Goal: Check status: Check status

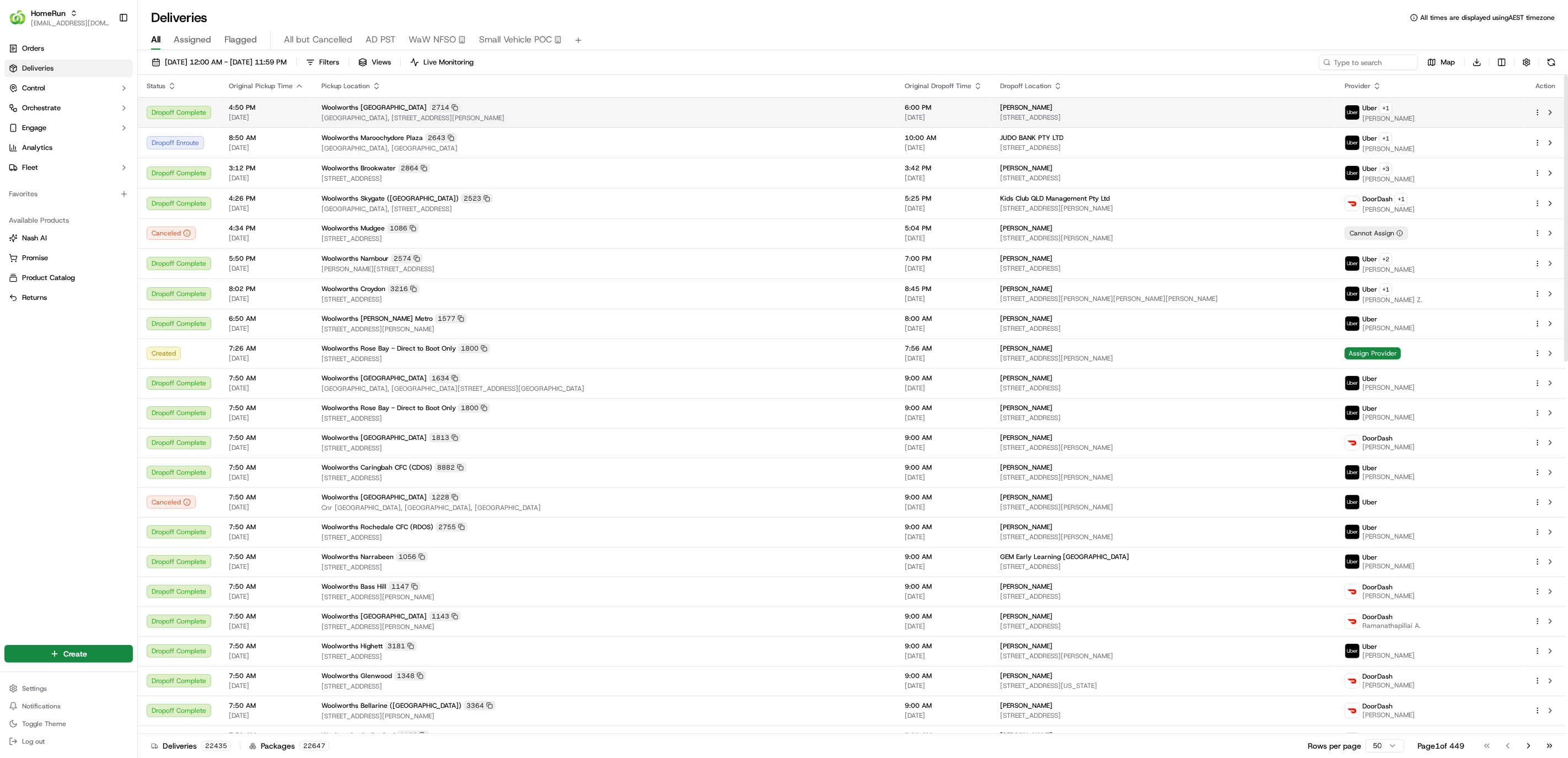
click at [290, 111] on span "4:50 PM" at bounding box center [266, 107] width 75 height 9
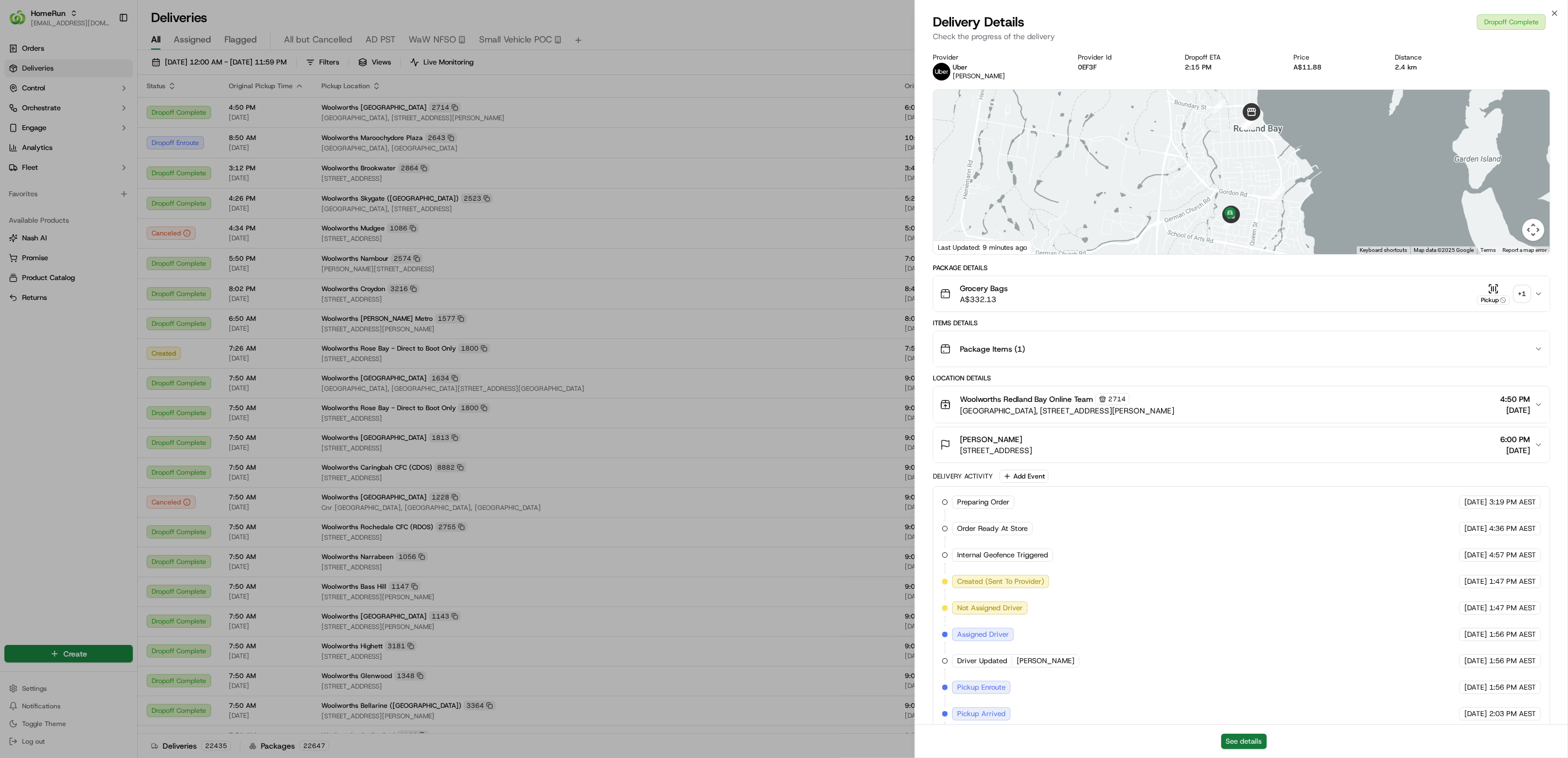
click at [1241, 734] on button "See details" at bounding box center [1244, 741] width 46 height 15
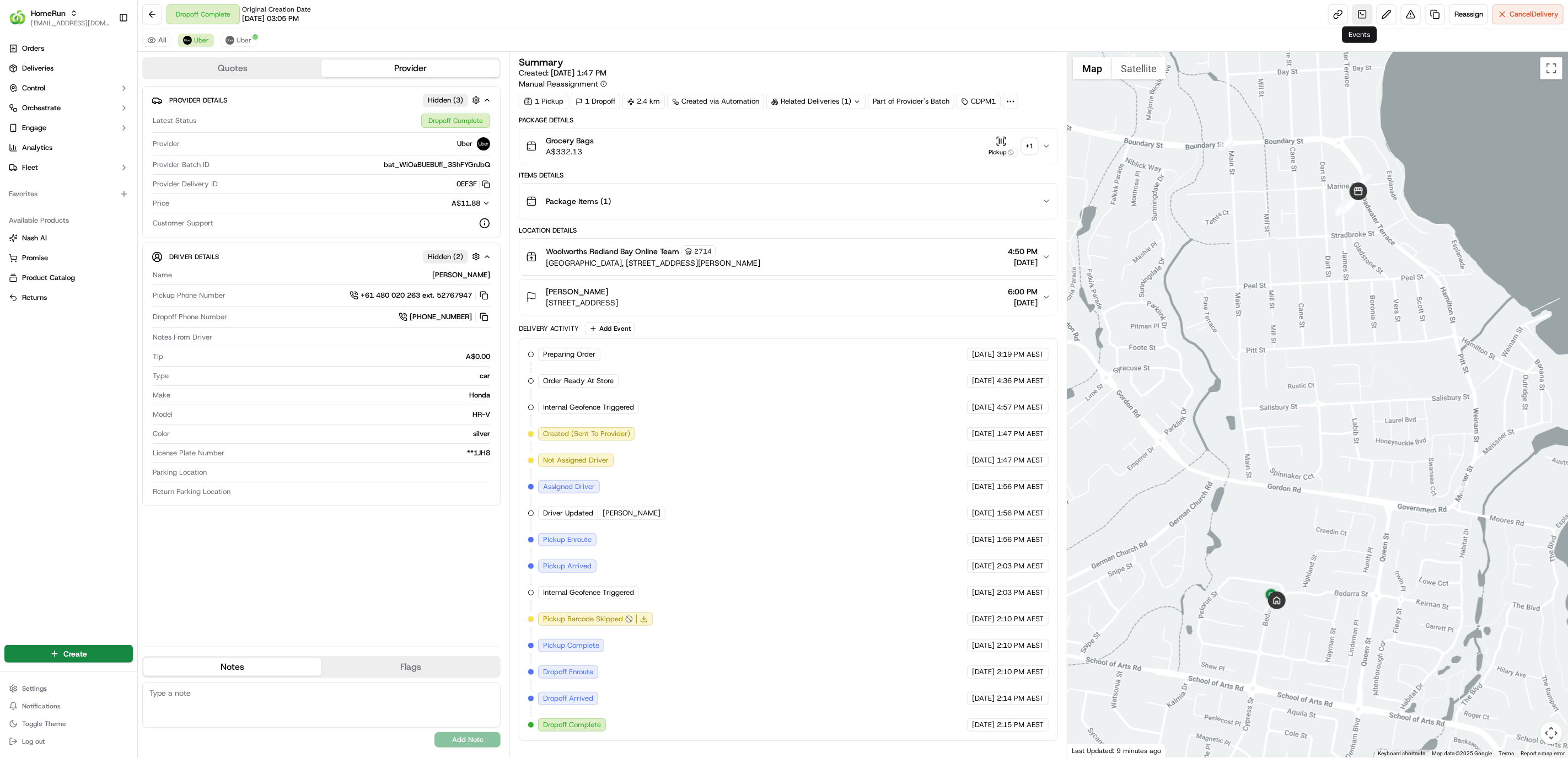
click at [1360, 14] on link at bounding box center [1362, 14] width 20 height 20
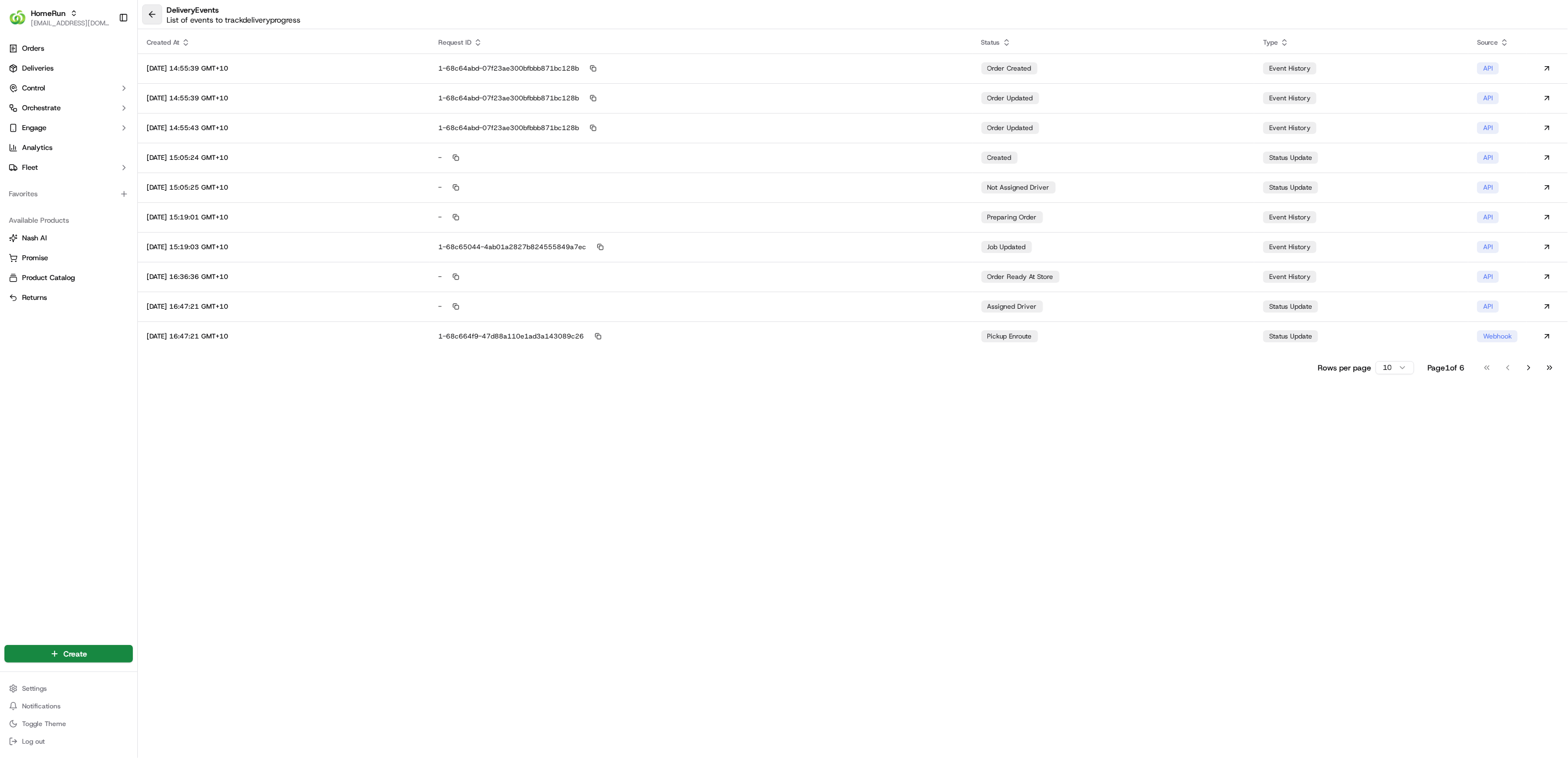
click at [151, 18] on button at bounding box center [152, 14] width 20 height 20
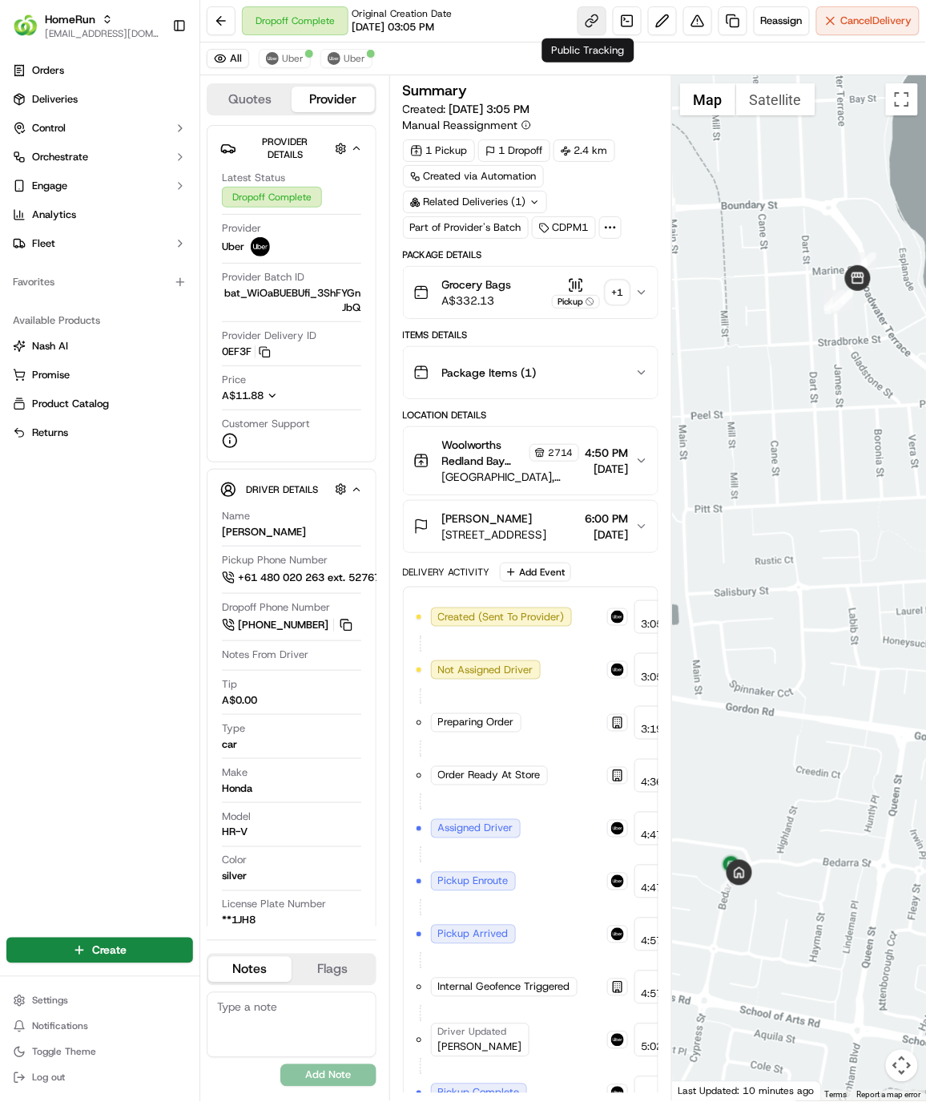
click at [587, 14] on link at bounding box center [592, 20] width 29 height 29
click at [67, 93] on span "Deliveries" at bounding box center [55, 99] width 46 height 14
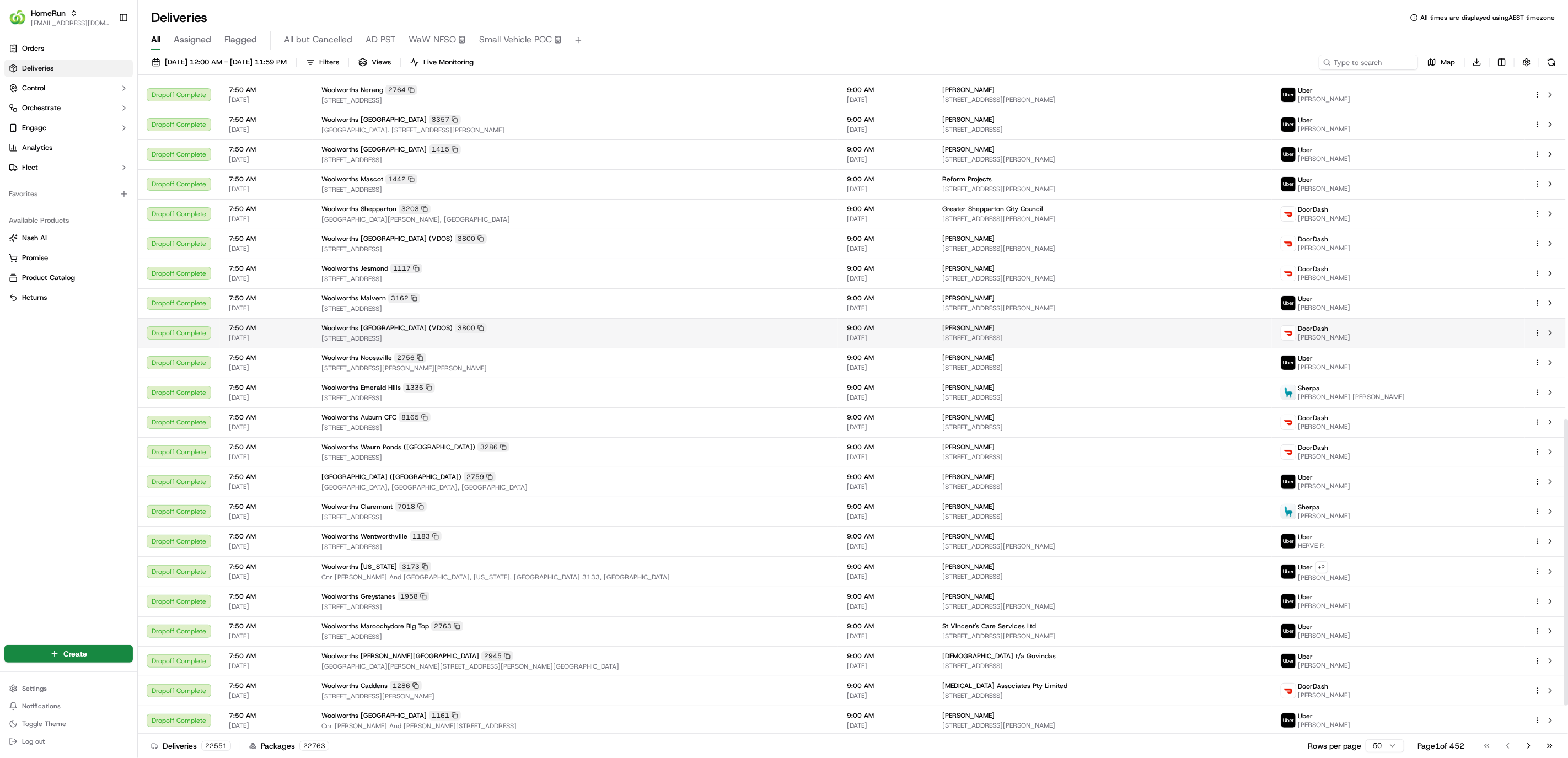
scroll to position [857, 0]
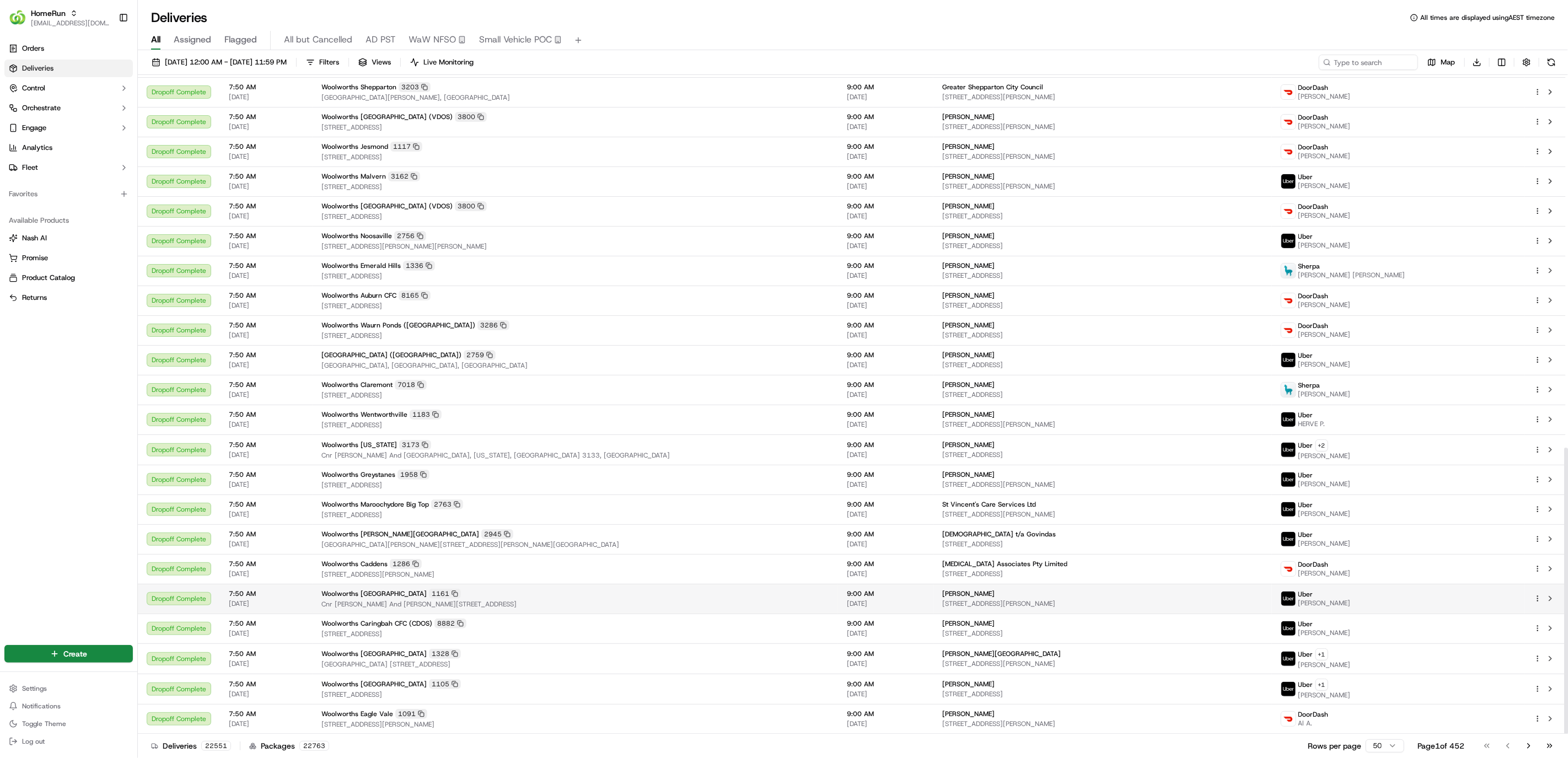
click at [597, 598] on div "Woolworths Weston Creek 1161" at bounding box center [575, 594] width 508 height 10
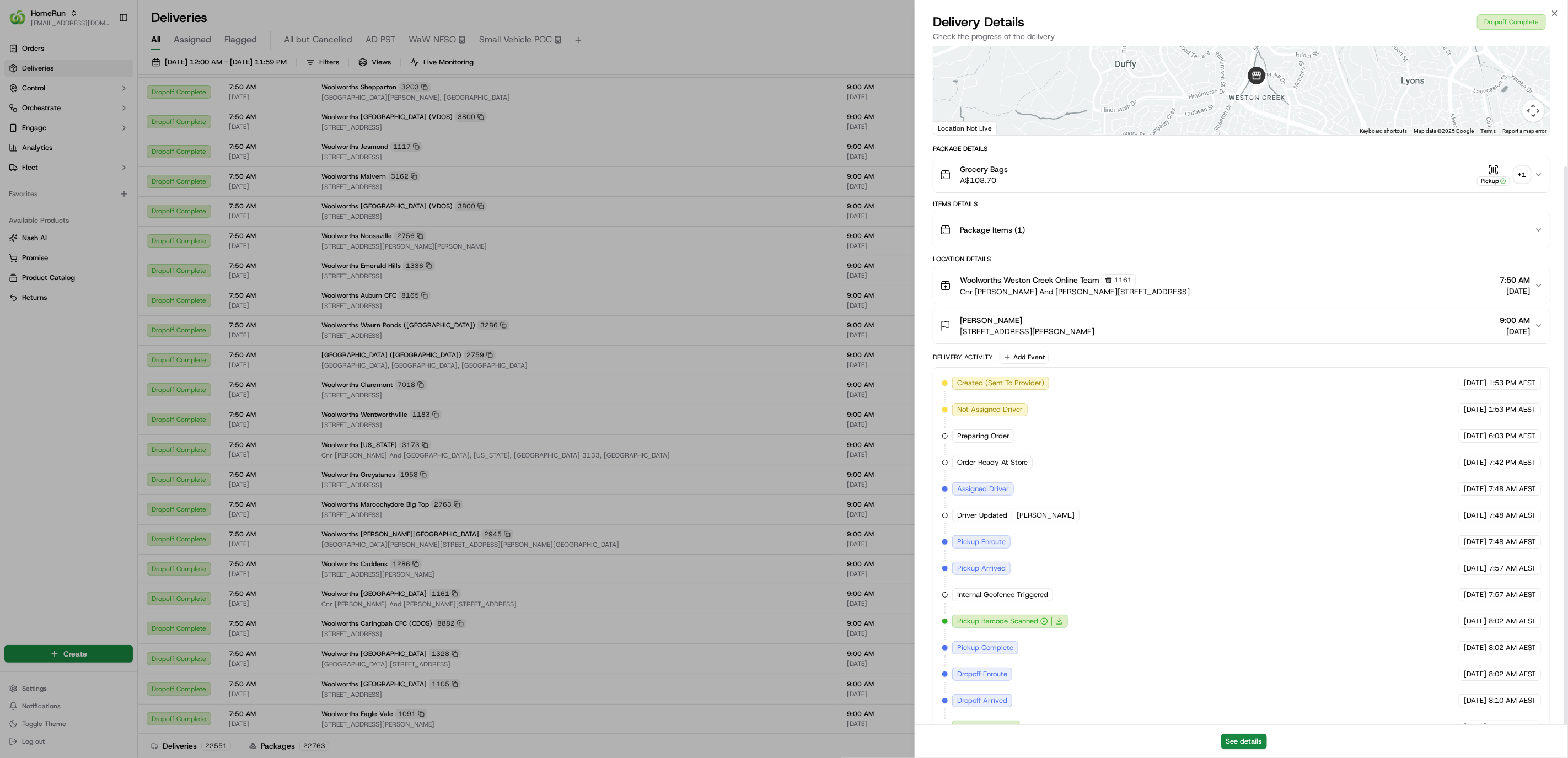
scroll to position [146, 0]
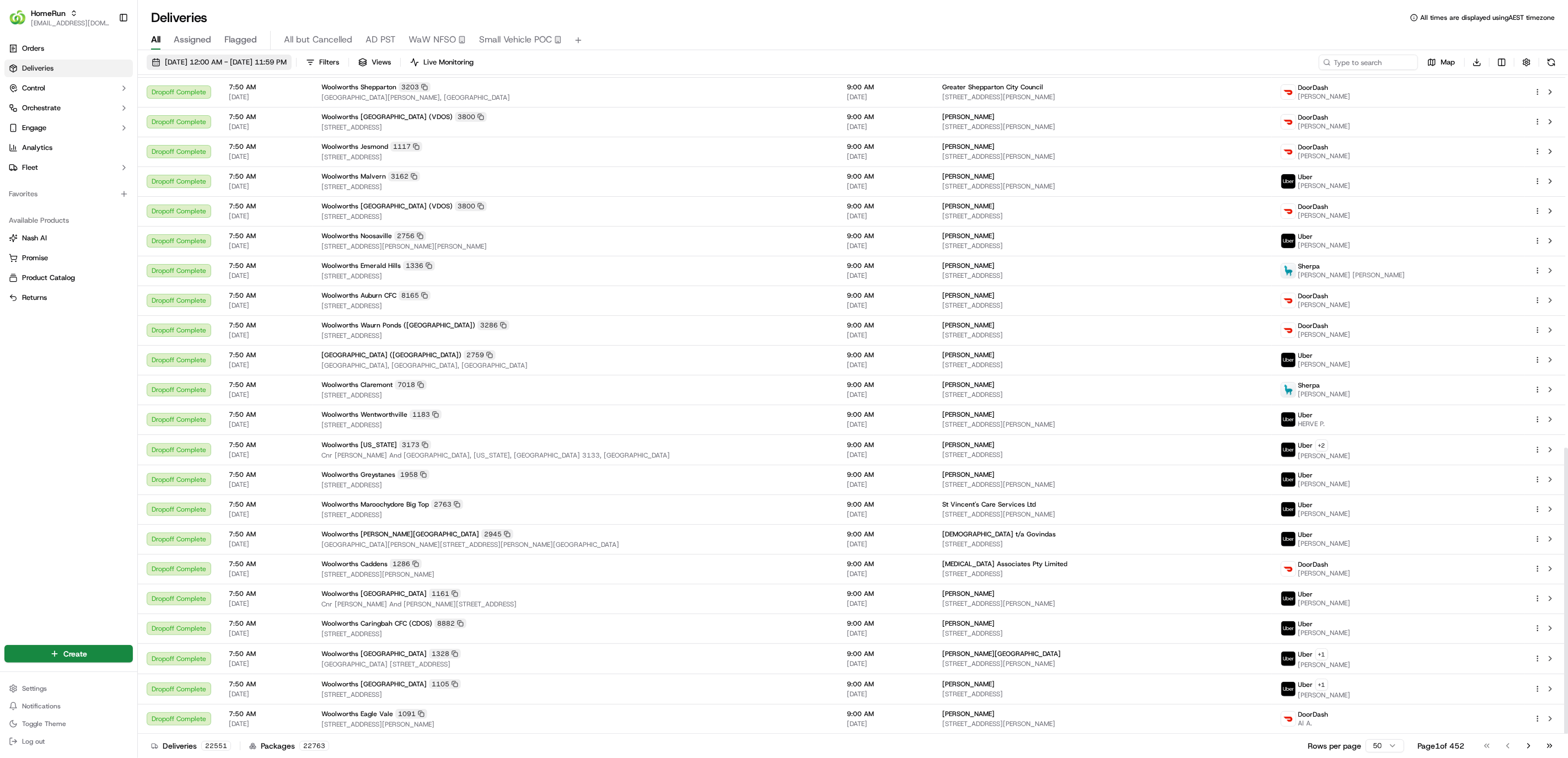
click at [238, 57] on span "[DATE] 12:00 AM - [DATE] 11:59 PM" at bounding box center [226, 62] width 122 height 10
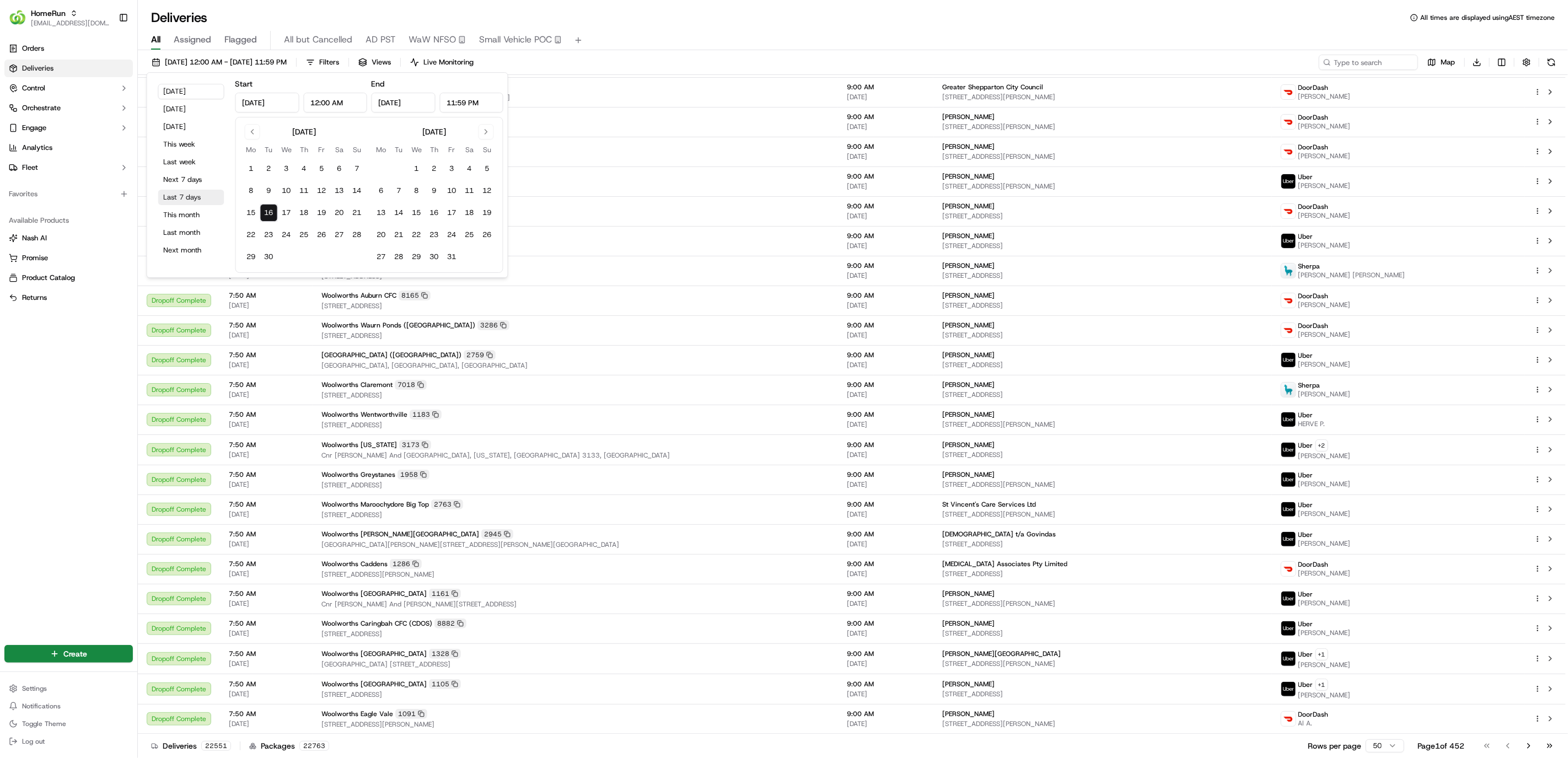
click at [180, 197] on button "Last 7 days" at bounding box center [191, 197] width 66 height 15
type input "Sep 9, 2025"
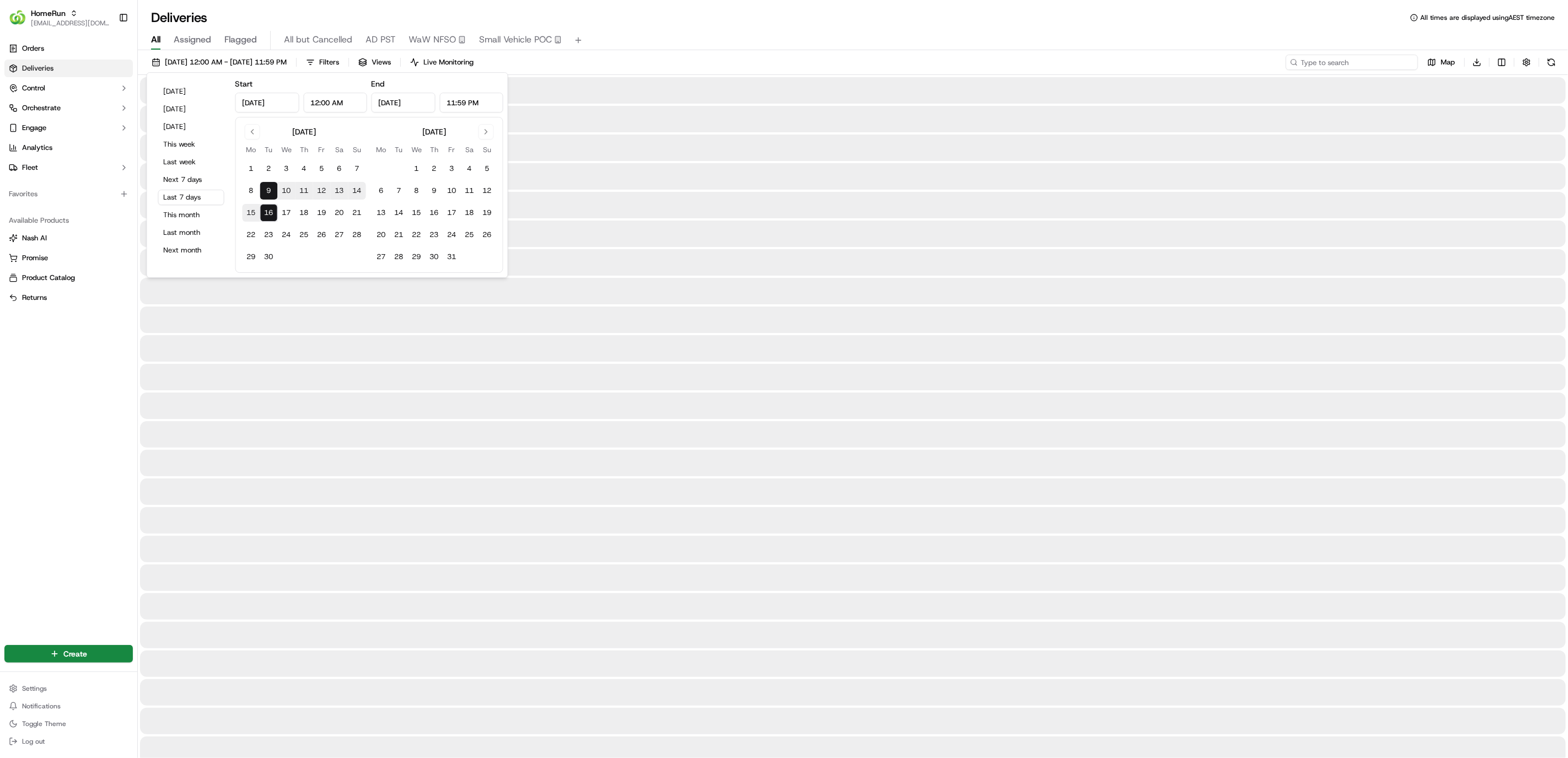
click at [637, 57] on input at bounding box center [1352, 62] width 132 height 15
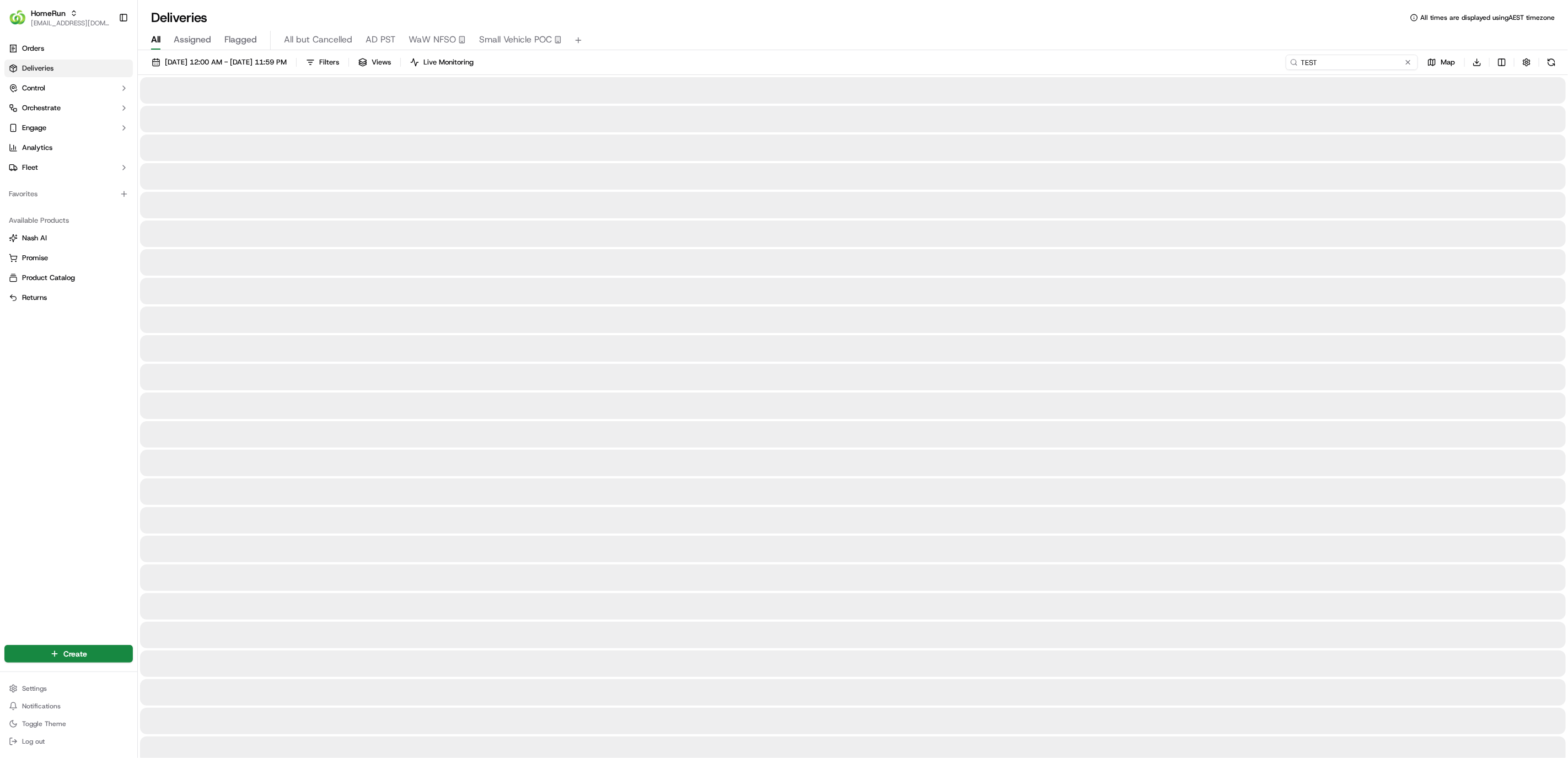
click at [637, 56] on input "TEST" at bounding box center [1352, 62] width 132 height 15
type input "TEST"
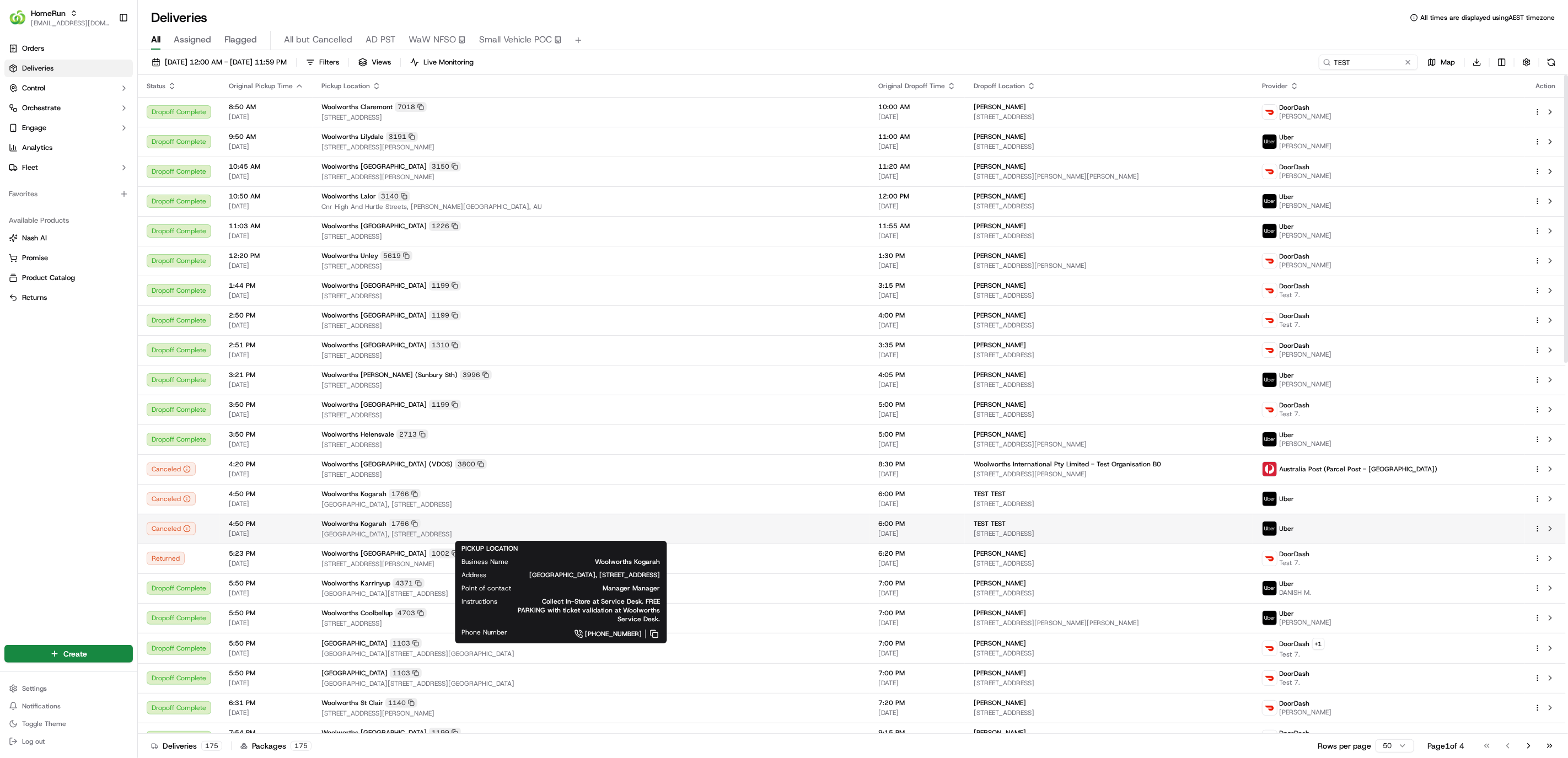
click at [637, 523] on div "Woolworths Kogarah 1766" at bounding box center [591, 523] width 539 height 10
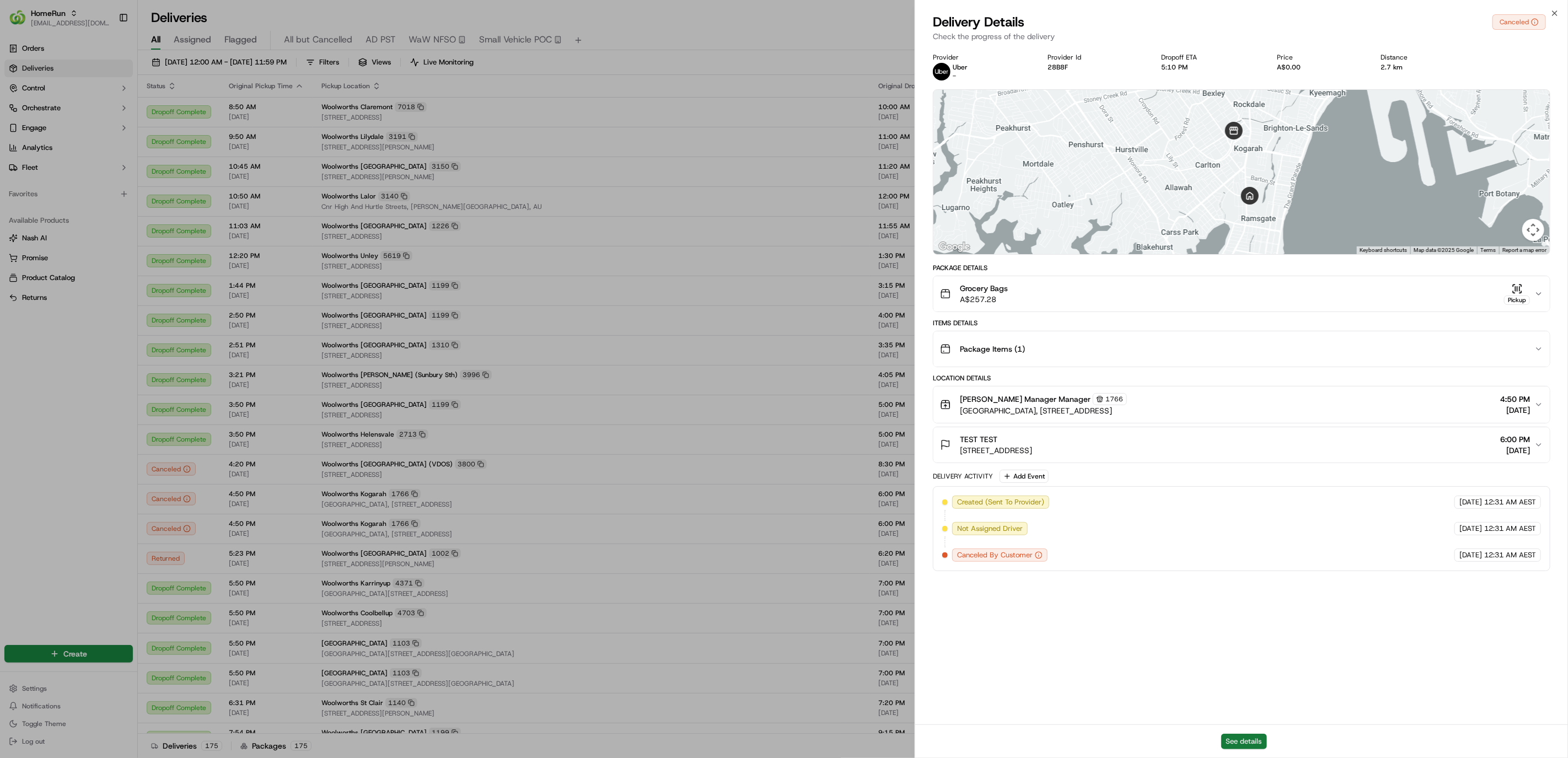
click at [637, 740] on button "See details" at bounding box center [1244, 741] width 46 height 15
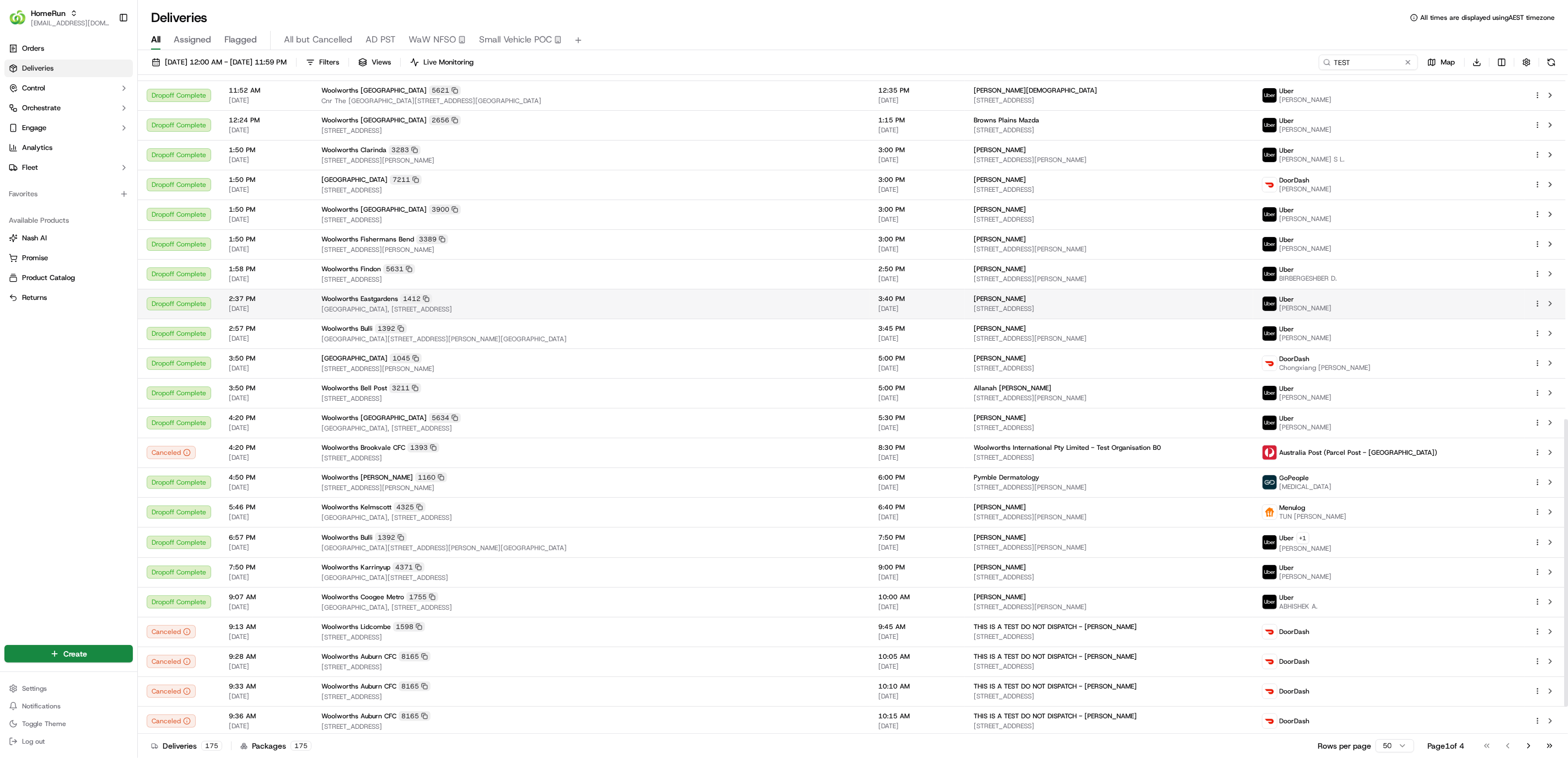
scroll to position [852, 0]
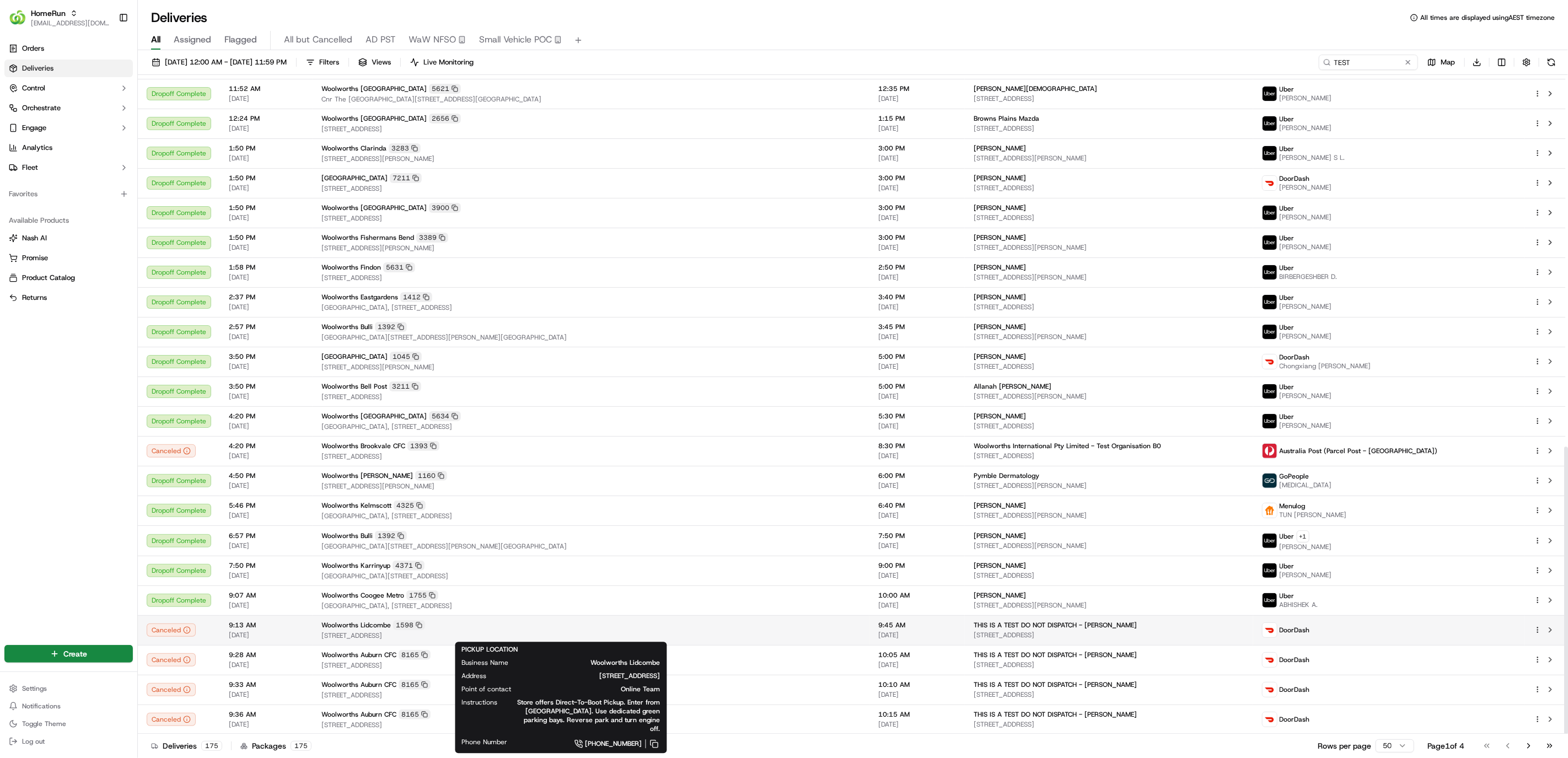
click at [588, 625] on div "Woolworths Lidcombe 1598" at bounding box center [591, 625] width 539 height 10
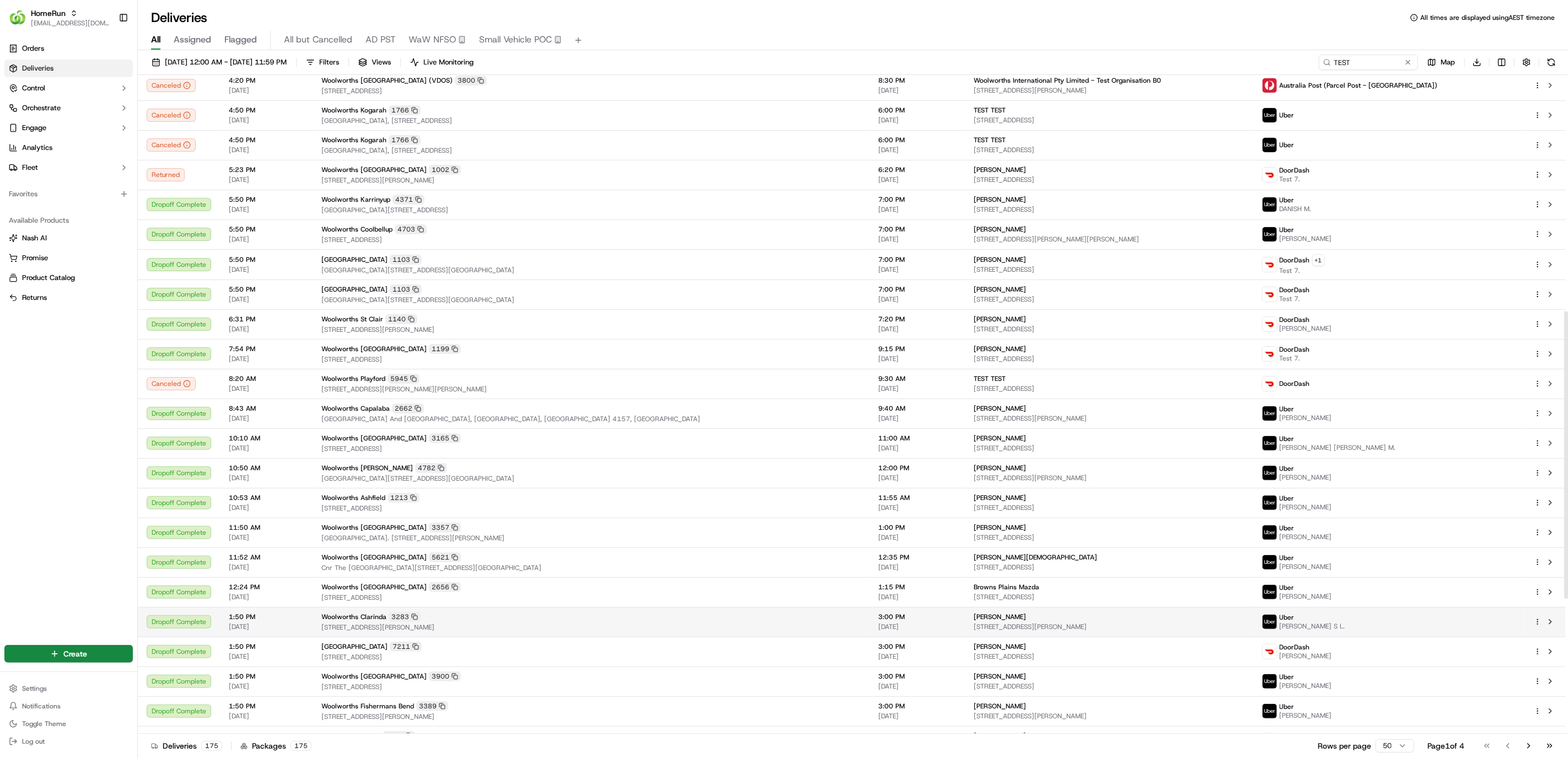
scroll to position [122, 0]
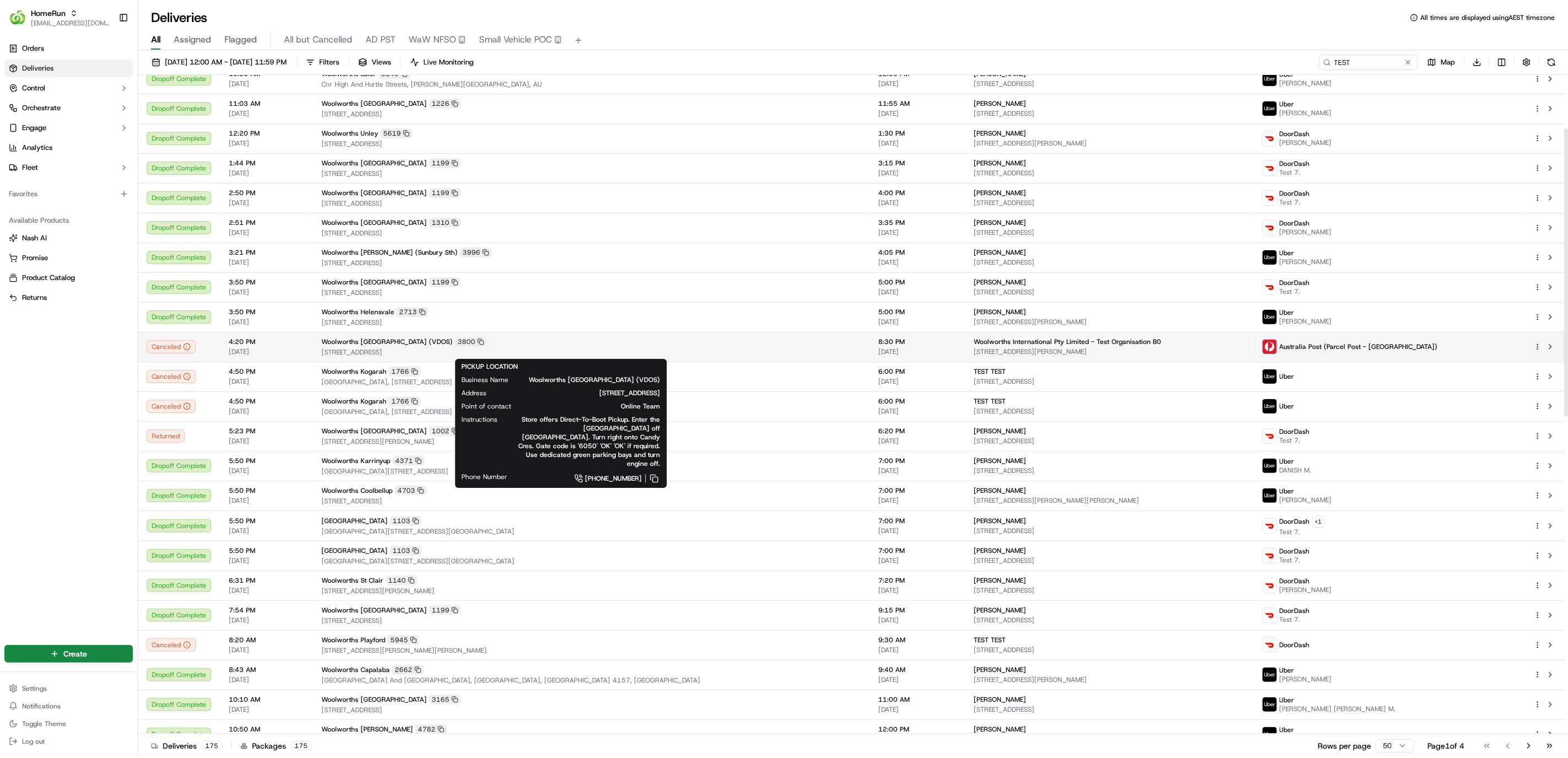
click at [637, 346] on div "Woolworths MELBOURNE WEST (VDOS) 3800" at bounding box center [591, 342] width 539 height 10
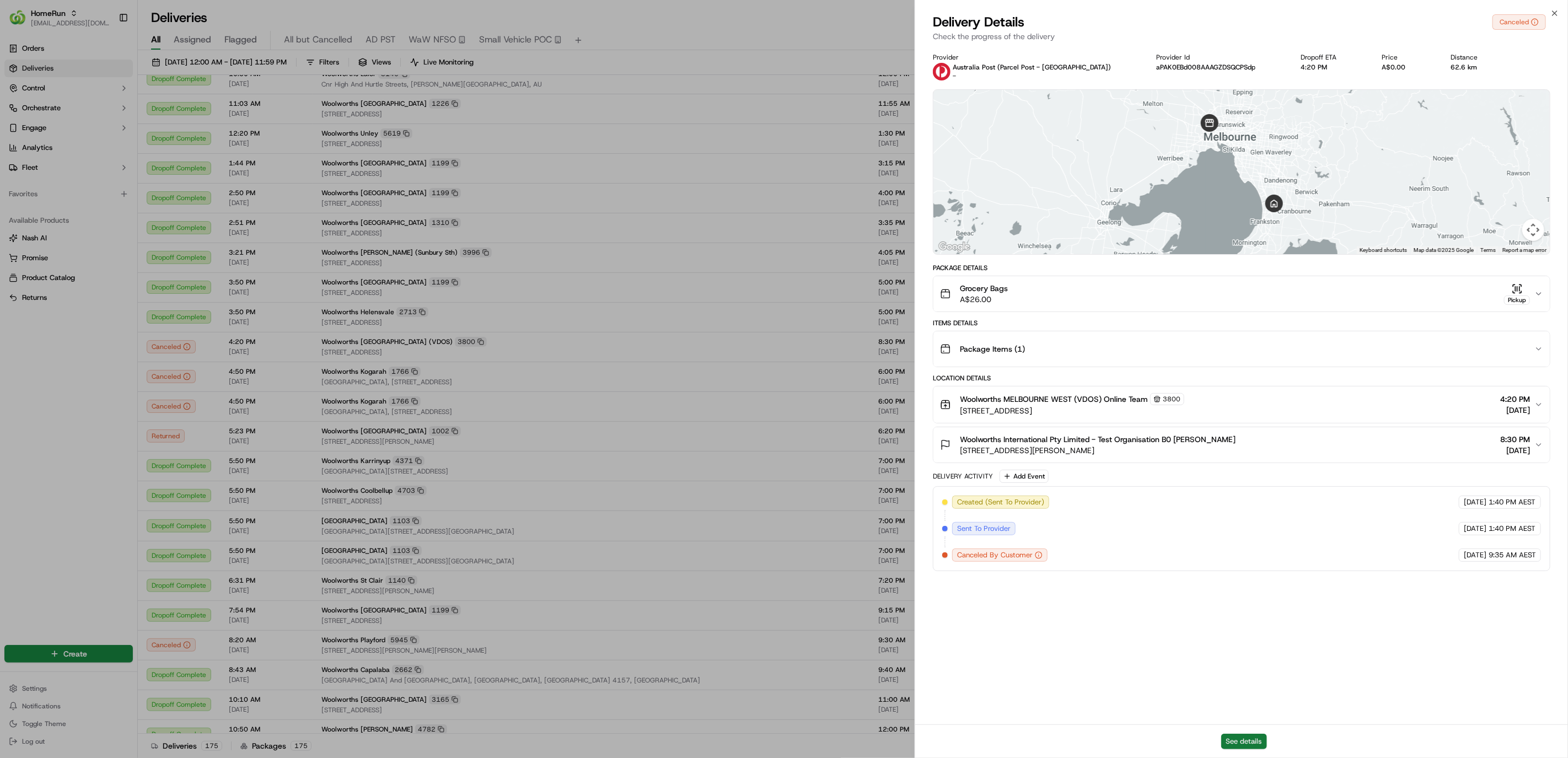
click at [637, 735] on button "See details" at bounding box center [1244, 741] width 46 height 15
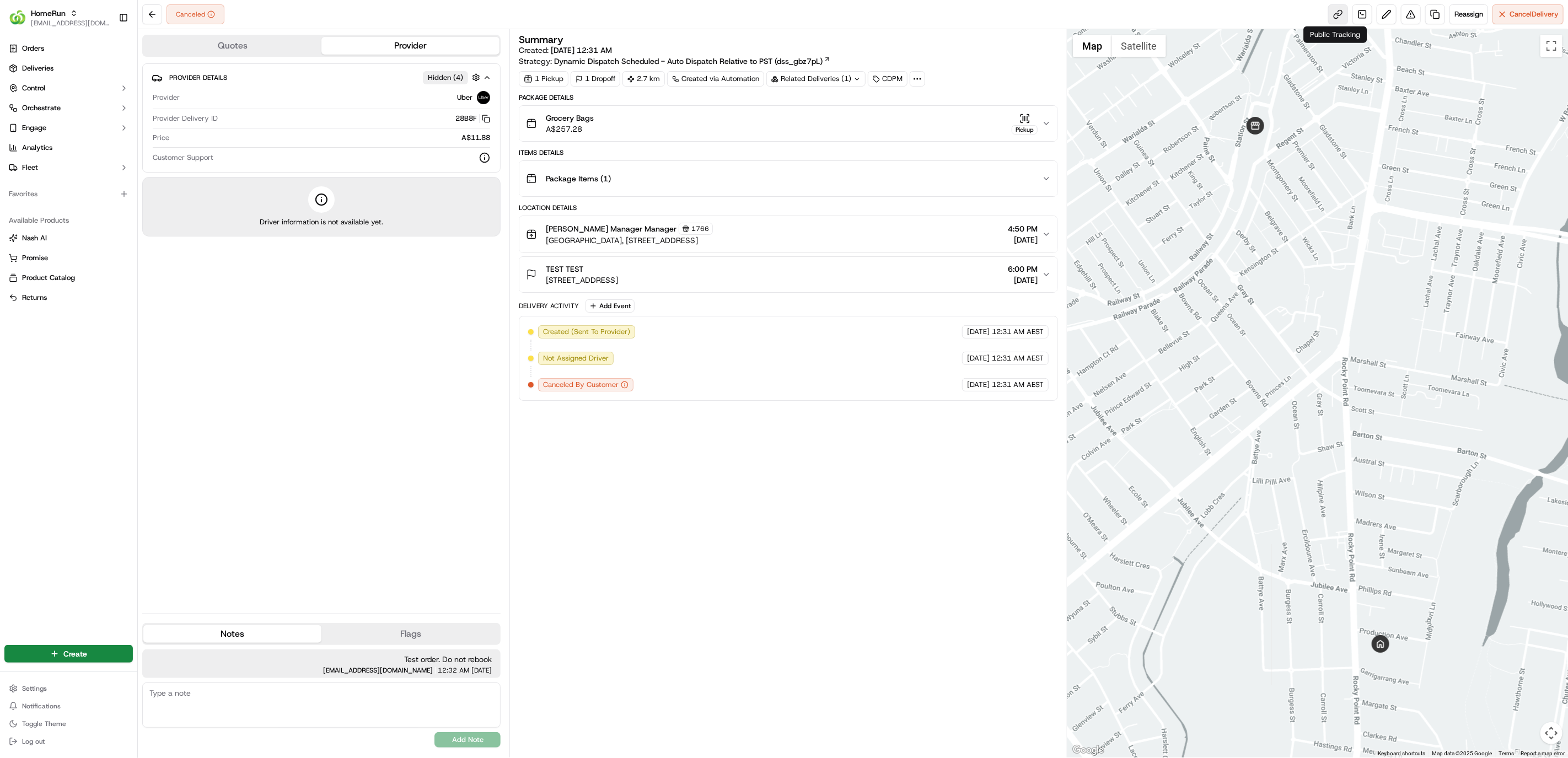
click at [1342, 12] on link at bounding box center [1338, 14] width 20 height 20
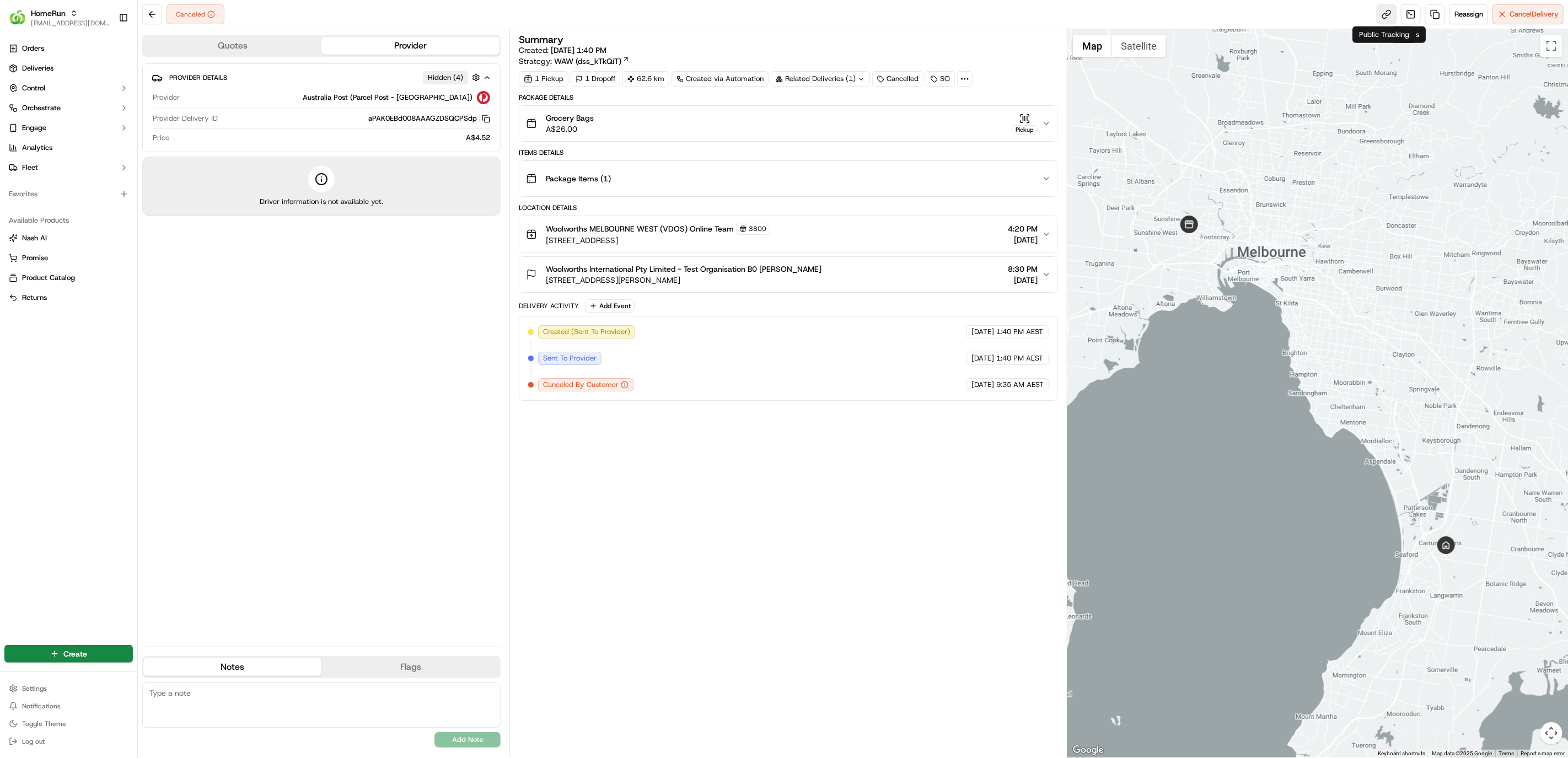
click at [1382, 10] on link at bounding box center [1386, 14] width 20 height 20
click at [58, 64] on link "Deliveries" at bounding box center [68, 69] width 129 height 18
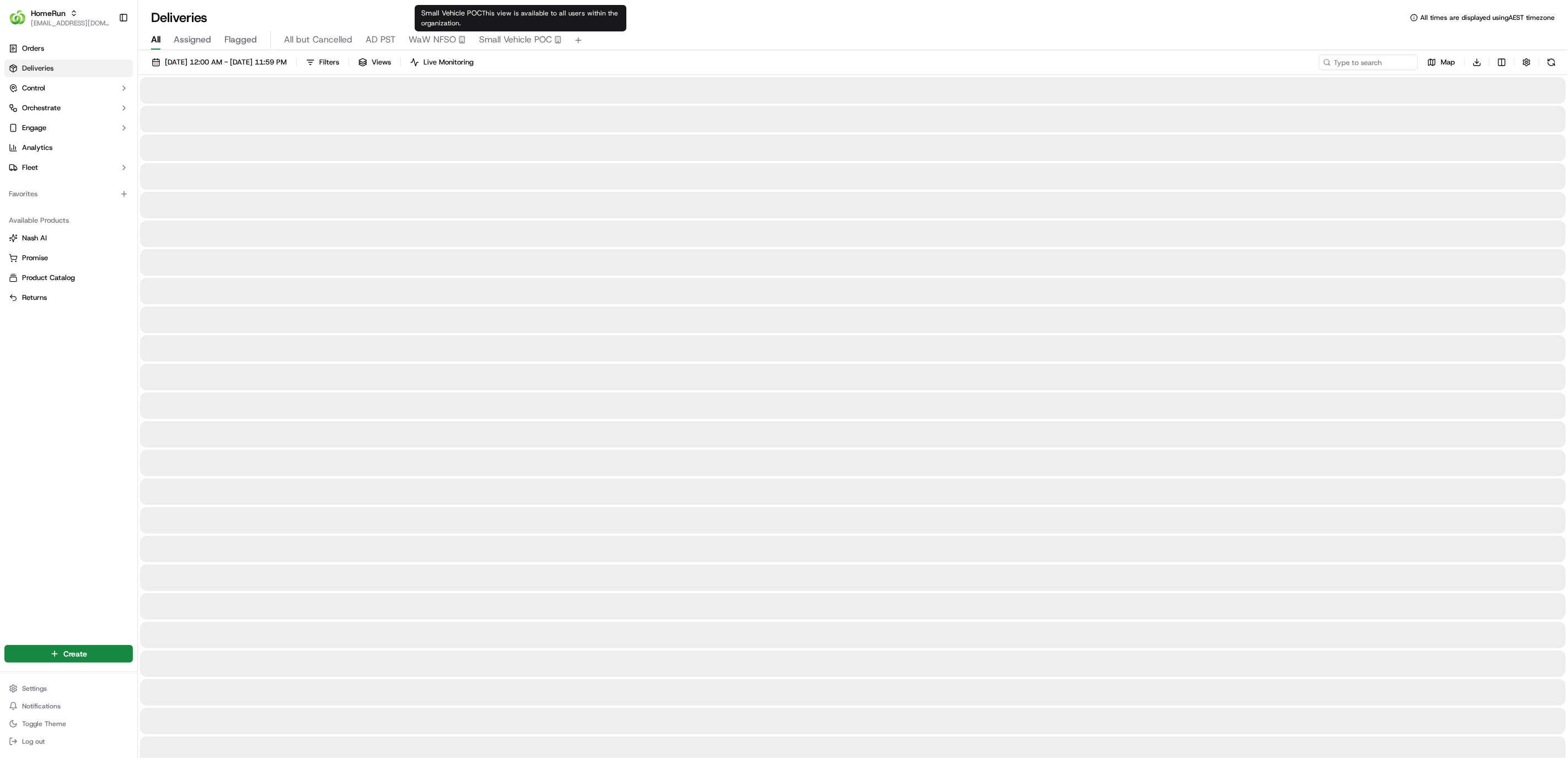
click at [533, 39] on span "Small Vehicle POC" at bounding box center [515, 39] width 73 height 13
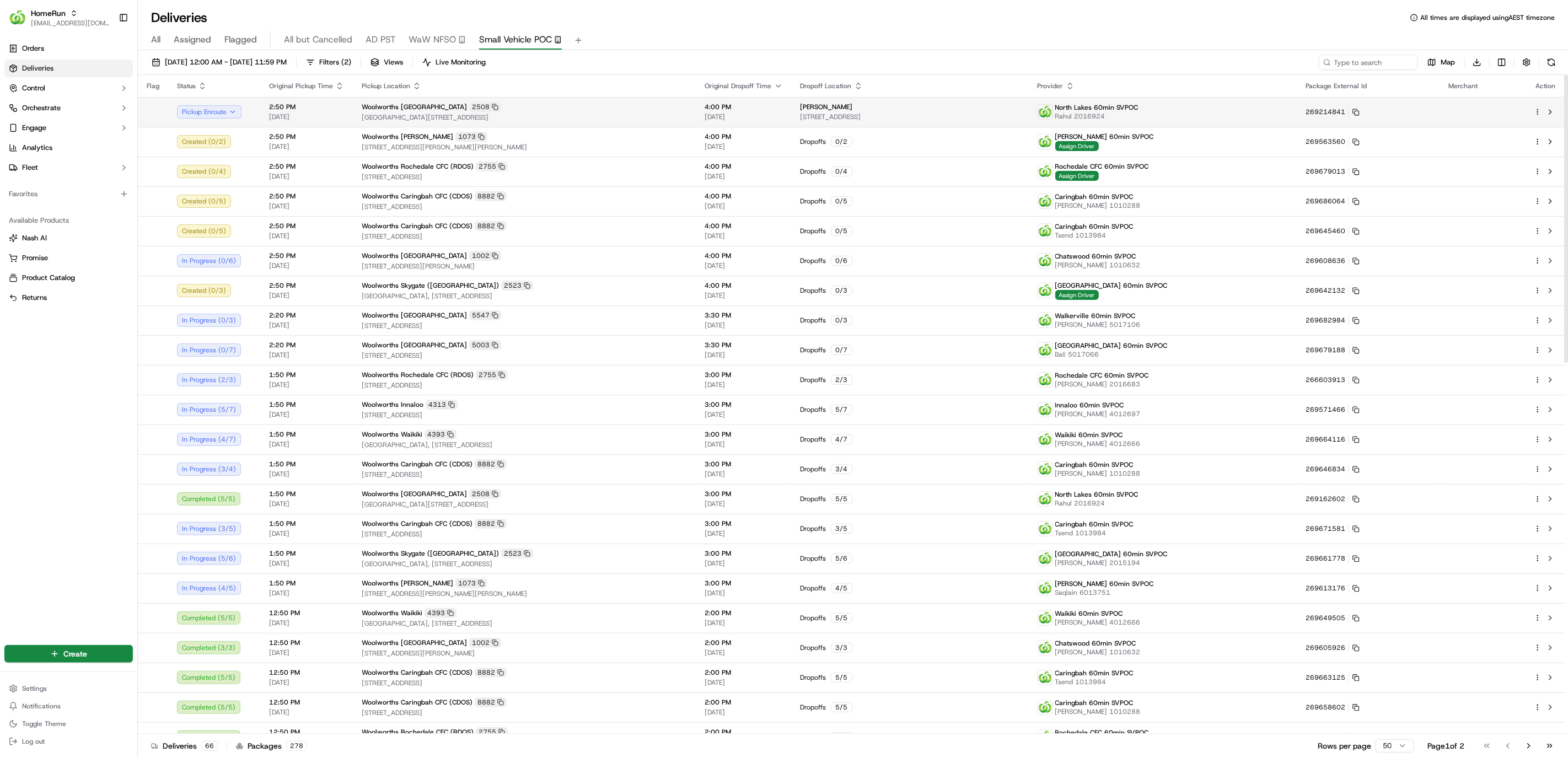
click at [634, 115] on span "[GEOGRAPHIC_DATA][STREET_ADDRESS]" at bounding box center [525, 117] width 326 height 9
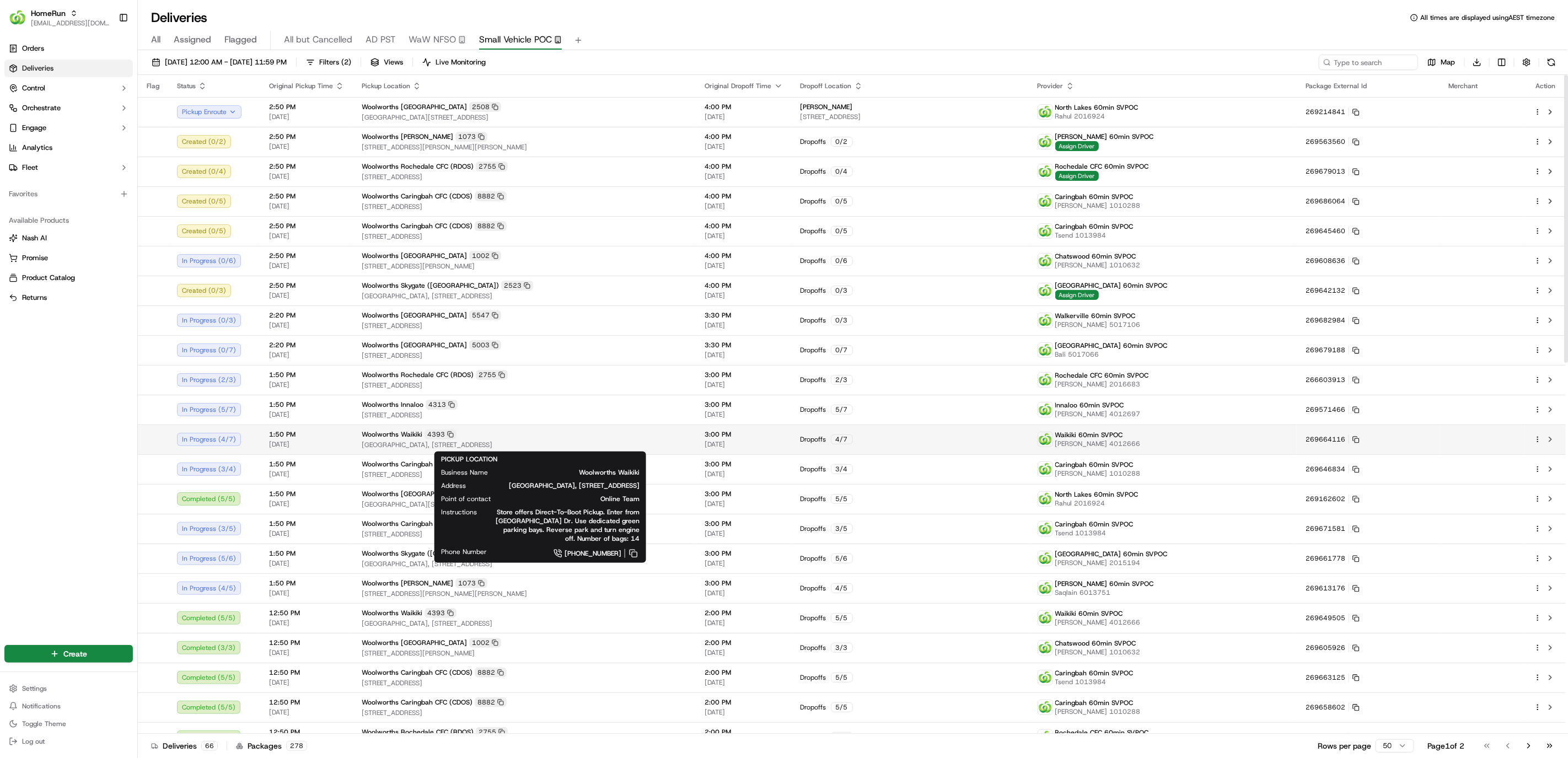
click at [643, 424] on td "Woolworths Waikiki 4393 Waikiki Village Shopping Centre, 7 Read Street, Waikiki…" at bounding box center [524, 439] width 343 height 30
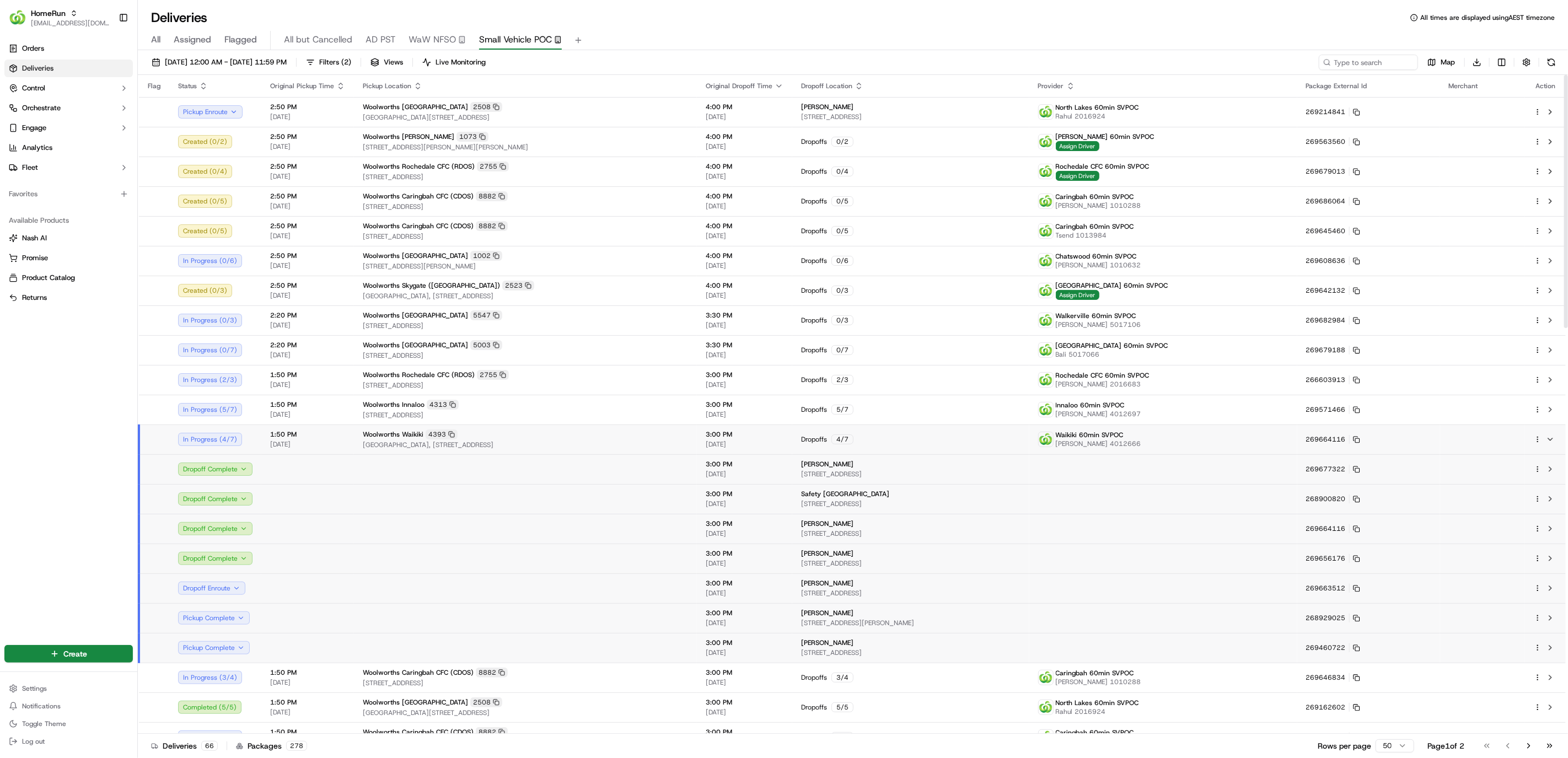
click at [597, 596] on td at bounding box center [526, 587] width 343 height 30
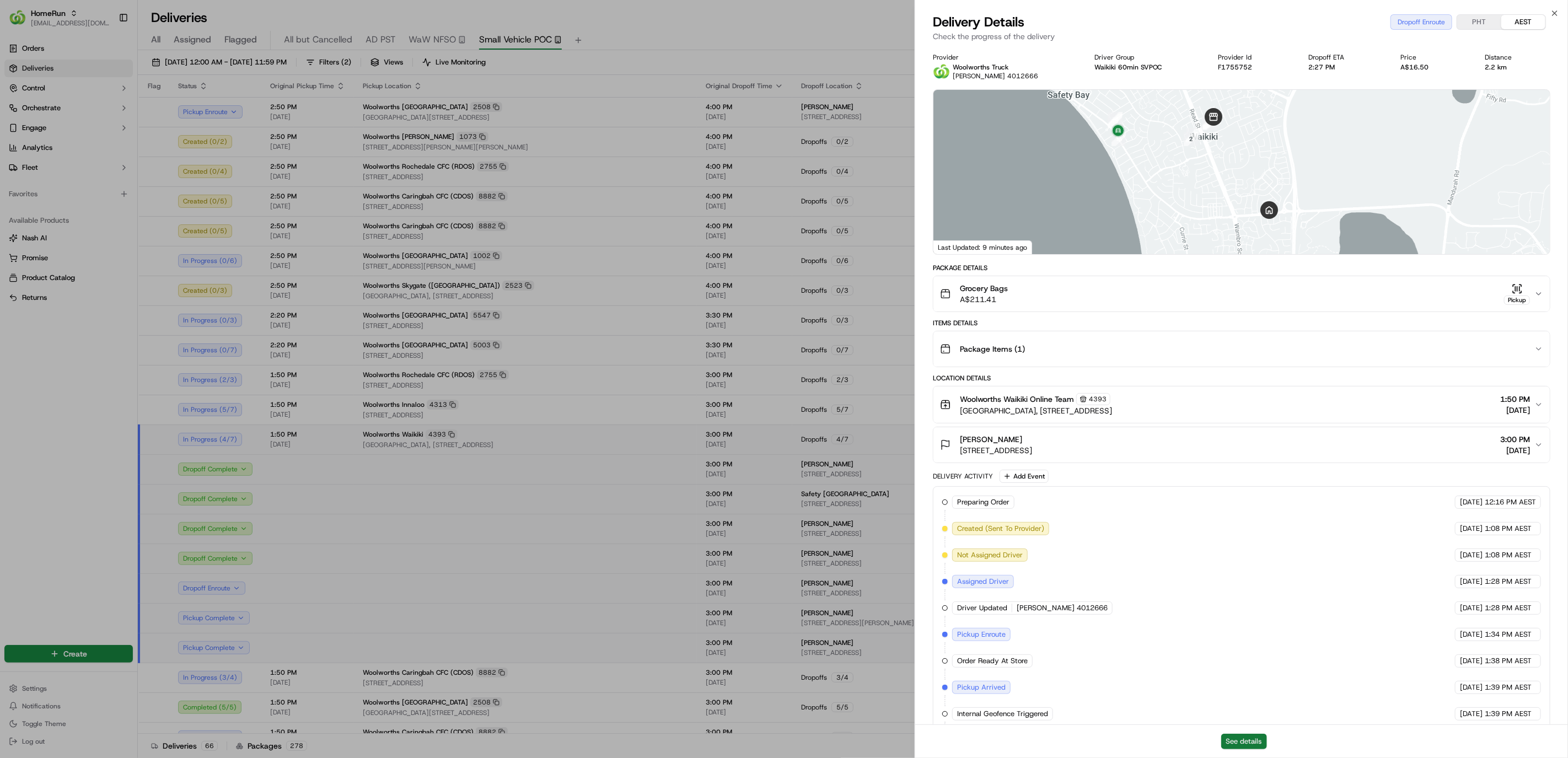
click at [1241, 737] on button "See details" at bounding box center [1244, 741] width 46 height 15
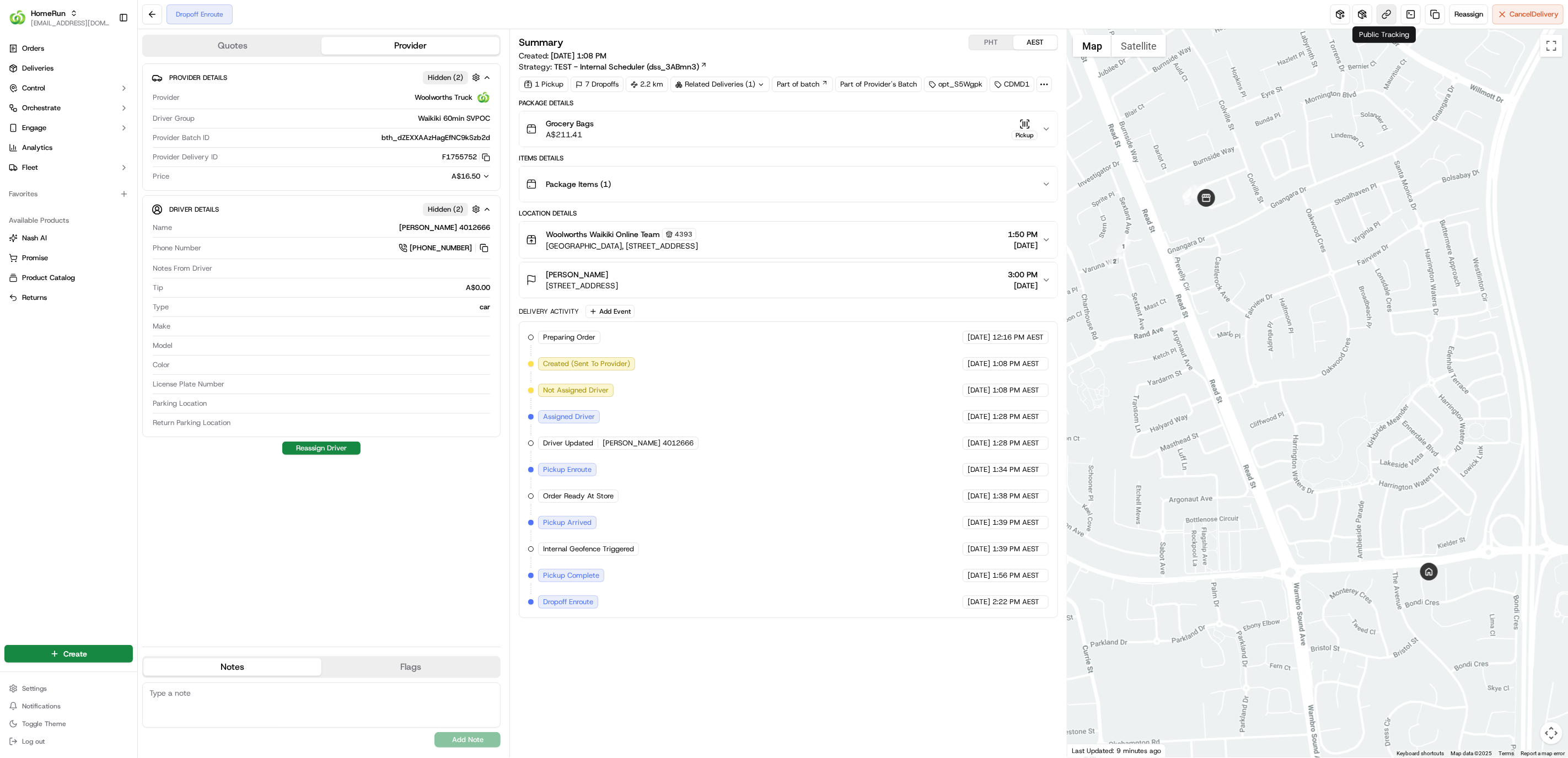
click at [1384, 11] on link at bounding box center [1386, 14] width 20 height 20
click at [43, 52] on span "Orders" at bounding box center [33, 48] width 22 height 10
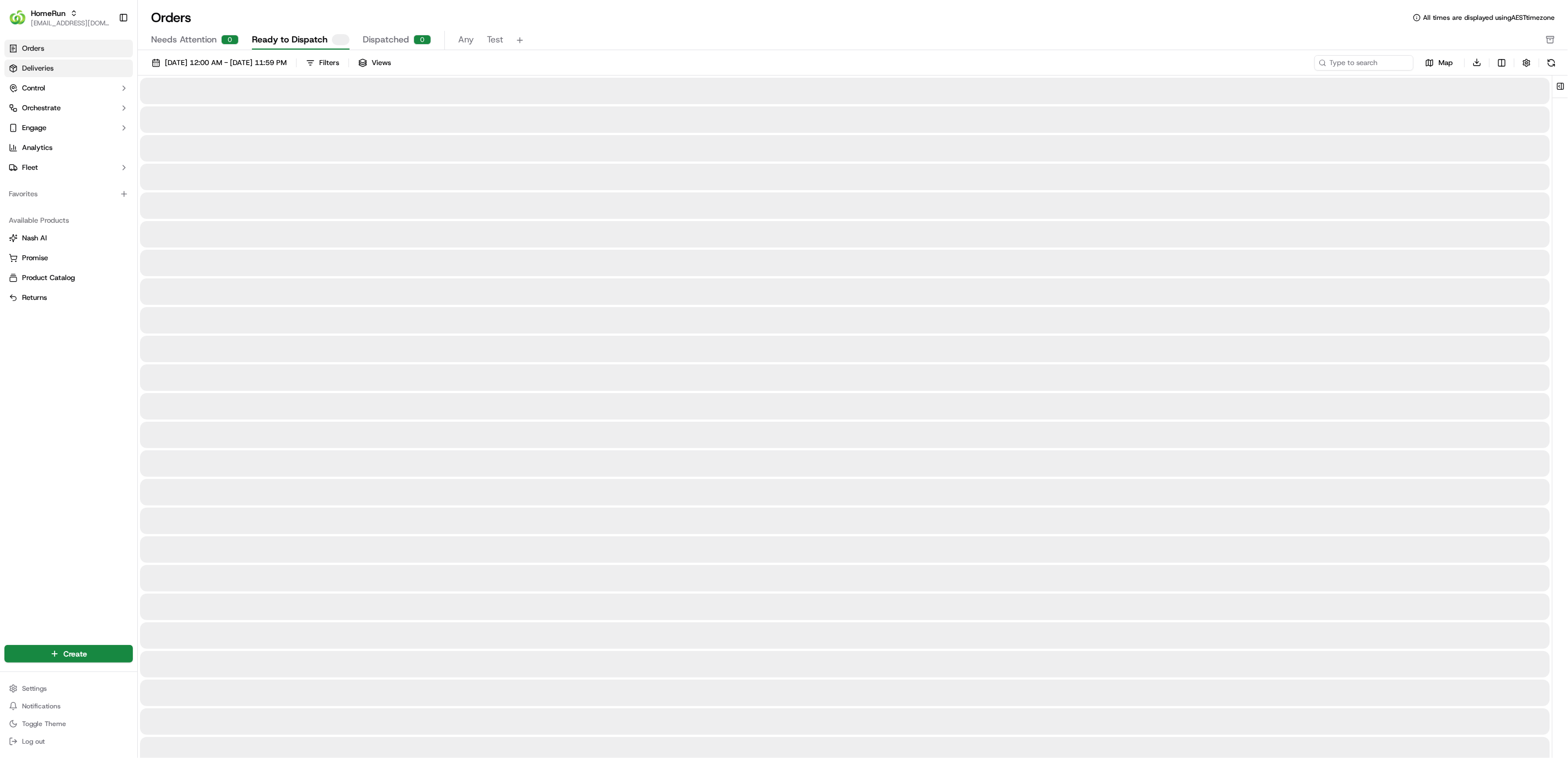
click at [56, 72] on link "Deliveries" at bounding box center [68, 69] width 129 height 18
